Goal: Transaction & Acquisition: Purchase product/service

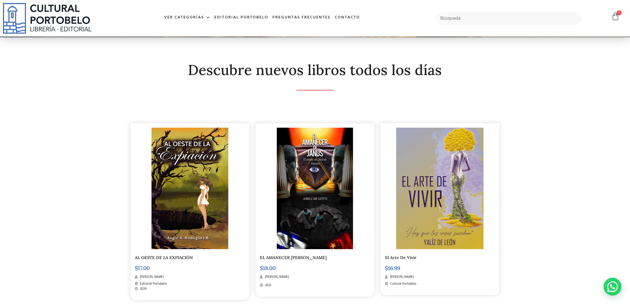
scroll to position [65, 0]
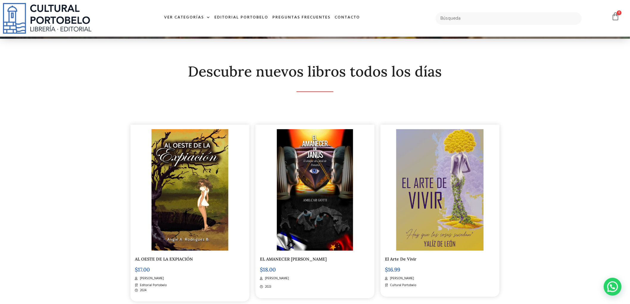
click at [184, 303] on div "AL OESTE DE LA EXPIACIÓN $ 17.00 [PERSON_NAME] Editorial Portobelo 2024" at bounding box center [189, 204] width 125 height 201
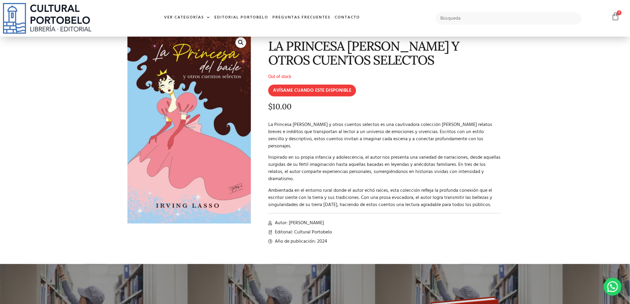
scroll to position [13, 0]
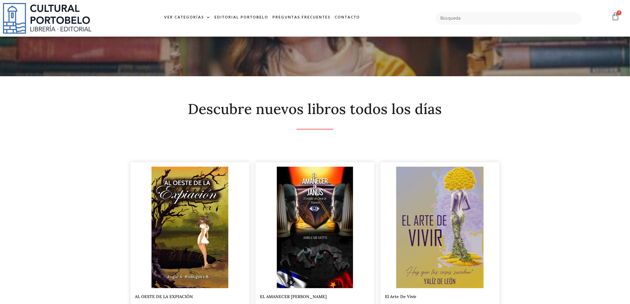
scroll to position [40, 0]
